Goal: Information Seeking & Learning: Learn about a topic

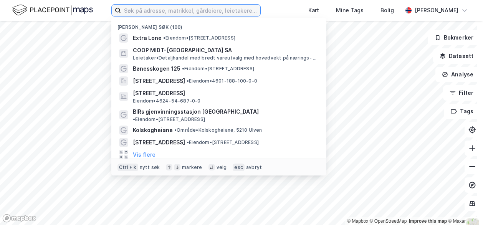
click at [150, 10] on input at bounding box center [190, 11] width 139 height 12
paste input "[STREET_ADDRESS]"
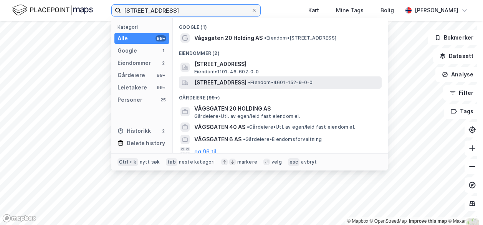
type input "[STREET_ADDRESS]"
click at [211, 81] on span "[STREET_ADDRESS]" at bounding box center [220, 82] width 52 height 9
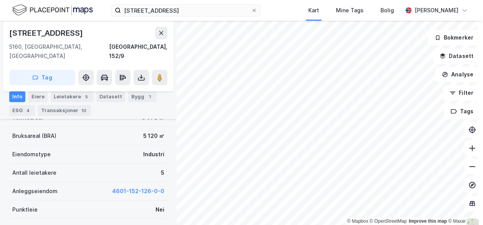
scroll to position [91, 0]
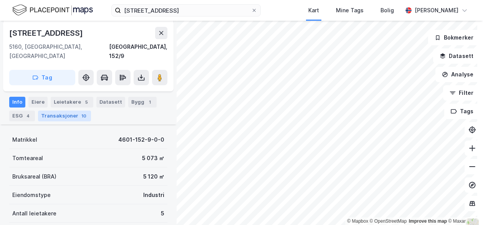
click at [68, 111] on div "Transaksjoner 10" at bounding box center [64, 116] width 53 height 11
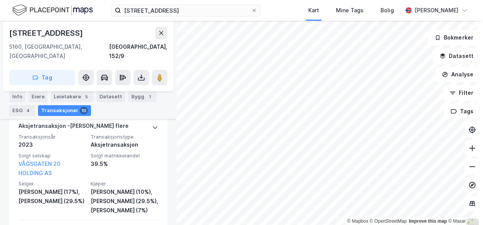
scroll to position [238, 0]
drag, startPoint x: 68, startPoint y: 166, endPoint x: 16, endPoint y: 157, distance: 53.3
click at [16, 157] on div "Aksjetransaksjon - Gjelder flere Transaksjonsår 2023 Transaksjonstype Aksjetran…" at bounding box center [88, 168] width 158 height 103
copy link "VÅGSGATEN 20 HOLDING AS"
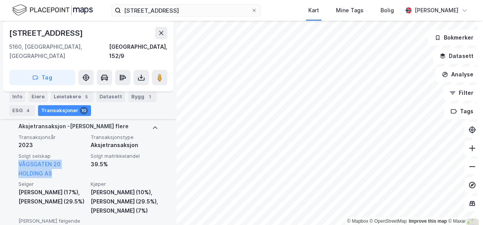
click at [75, 164] on div "VÅGSGATEN 20 HOLDING AS" at bounding box center [52, 169] width 68 height 18
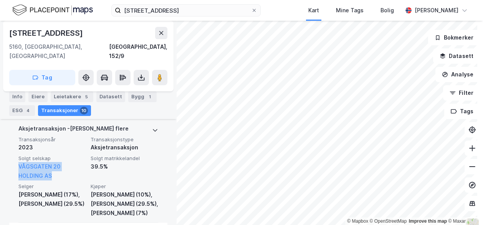
scroll to position [254, 0]
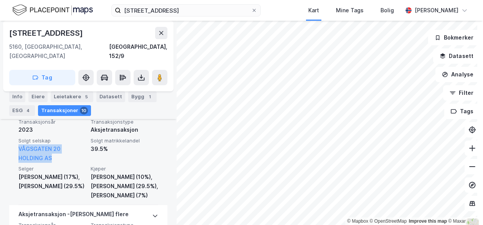
drag, startPoint x: 126, startPoint y: 182, endPoint x: 89, endPoint y: 178, distance: 37.1
click at [91, 182] on div "[PERSON_NAME] (29.5%)," at bounding box center [125, 186] width 68 height 9
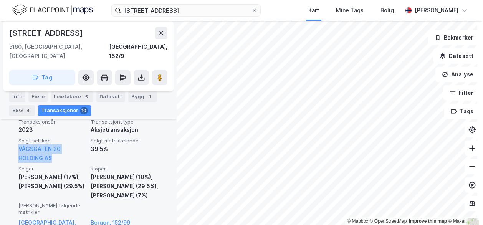
copy div "[PERSON_NAME] (29.5%),"
